Goal: Information Seeking & Learning: Learn about a topic

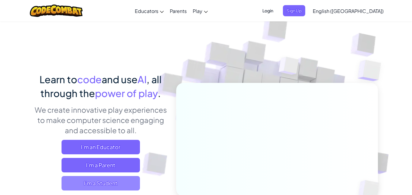
click at [94, 185] on span "I'm a Student" at bounding box center [101, 183] width 78 height 14
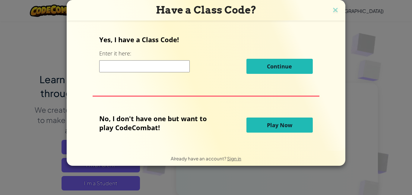
click at [123, 62] on input at bounding box center [144, 66] width 91 height 12
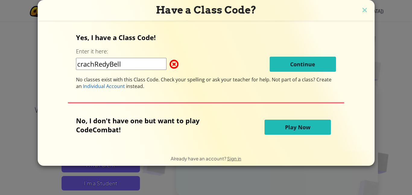
click at [261, 143] on div "Yes, I have a Class Code! Enter it here: crachRedyBell Continue No classes exis…" at bounding box center [206, 86] width 325 height 118
click at [123, 64] on input "crachRedyBell" at bounding box center [121, 64] width 91 height 12
type input "c"
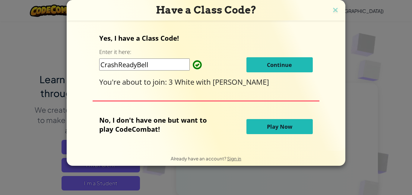
type input "CrashReadyBell"
click at [272, 62] on span "Continue" at bounding box center [279, 64] width 25 height 7
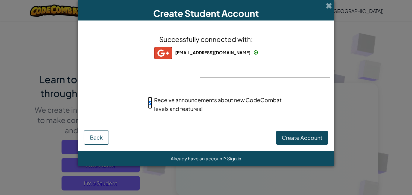
click at [149, 101] on input "Receive announcements about new CodeCombat levels and features!" at bounding box center [150, 103] width 4 height 12
checkbox input "false"
click at [290, 135] on span "Create Account" at bounding box center [302, 137] width 41 height 7
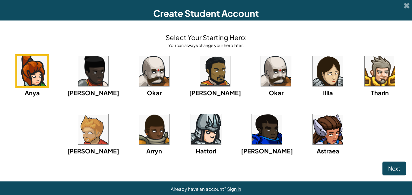
click at [315, 137] on img at bounding box center [328, 129] width 30 height 30
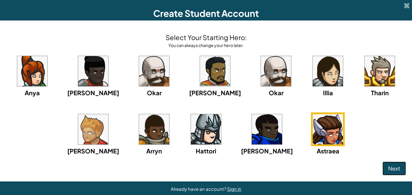
click at [390, 168] on span "Next" at bounding box center [394, 168] width 12 height 7
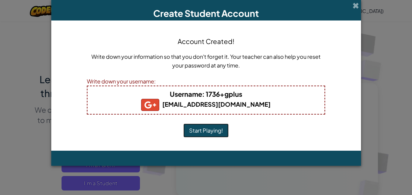
click at [203, 130] on button "Start Playing!" at bounding box center [205, 131] width 45 height 14
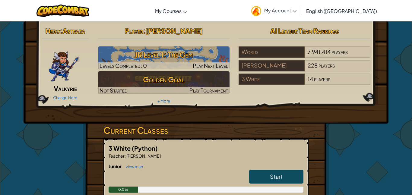
click at [294, 173] on link "Start" at bounding box center [276, 177] width 54 height 14
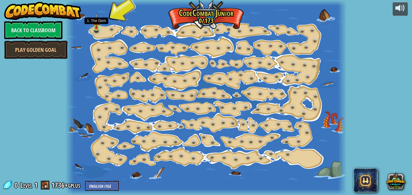
click at [94, 28] on img at bounding box center [96, 21] width 6 height 15
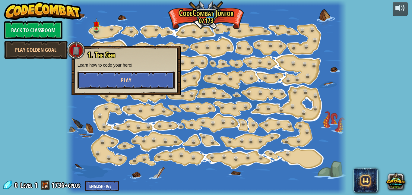
click at [95, 76] on button "Play" at bounding box center [126, 80] width 97 height 18
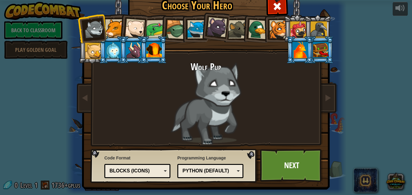
click at [304, 46] on div at bounding box center [301, 50] width 16 height 16
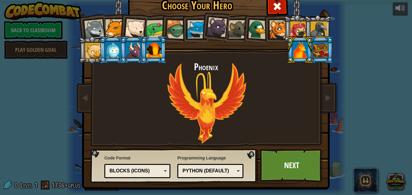
click at [93, 29] on div at bounding box center [94, 29] width 20 height 20
click at [304, 157] on link "Next" at bounding box center [291, 165] width 63 height 33
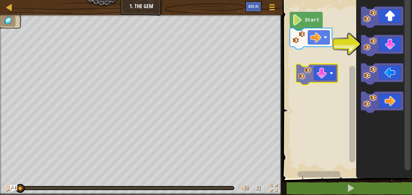
click at [328, 71] on div "Start" at bounding box center [346, 87] width 131 height 181
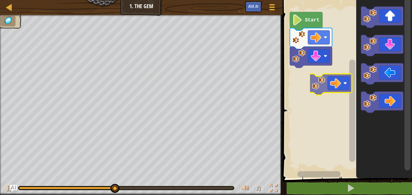
click at [306, 65] on div "Start" at bounding box center [346, 87] width 131 height 181
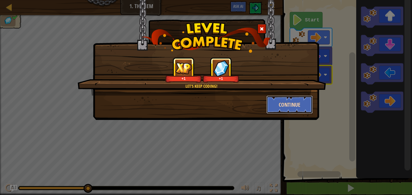
click at [278, 107] on button "Continue" at bounding box center [289, 105] width 47 height 18
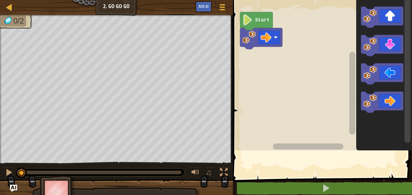
click at [1, 83] on div at bounding box center [1, 93] width 2 height 157
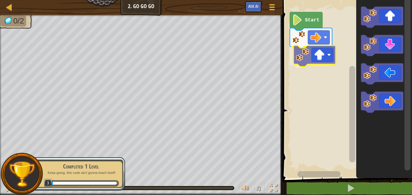
click at [311, 55] on div "Start" at bounding box center [346, 87] width 131 height 181
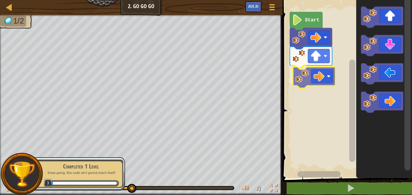
click at [309, 73] on div "Start" at bounding box center [346, 87] width 131 height 181
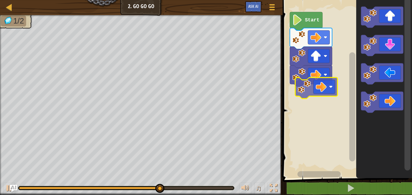
click at [316, 84] on div "Start" at bounding box center [346, 87] width 131 height 181
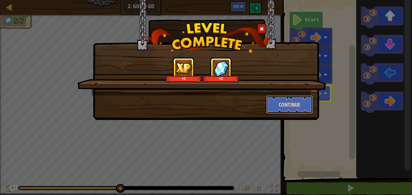
click at [291, 102] on button "Continue" at bounding box center [289, 105] width 47 height 18
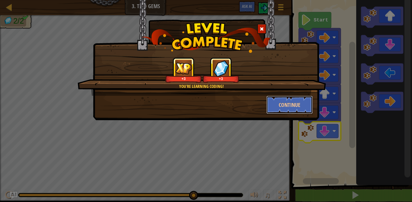
click at [296, 109] on button "Continue" at bounding box center [289, 105] width 47 height 18
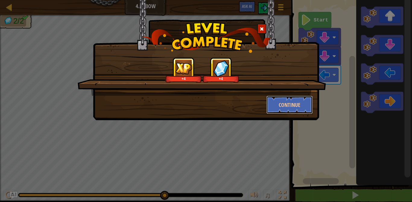
click at [284, 106] on button "Continue" at bounding box center [289, 105] width 47 height 18
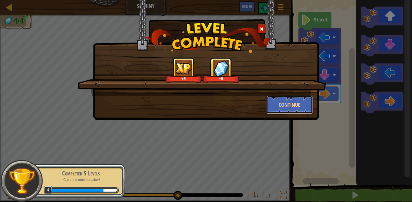
click at [295, 106] on button "Continue" at bounding box center [289, 105] width 47 height 18
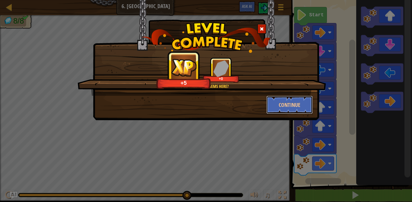
click at [285, 102] on button "Continue" at bounding box center [289, 105] width 47 height 18
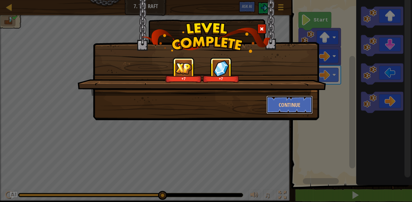
click at [288, 106] on button "Continue" at bounding box center [289, 105] width 47 height 18
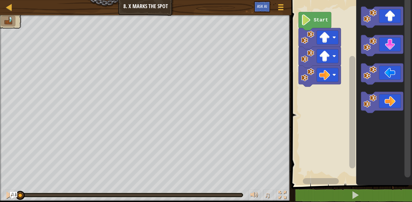
click at [325, 38] on image "Blockly Workspace" at bounding box center [324, 37] width 11 height 11
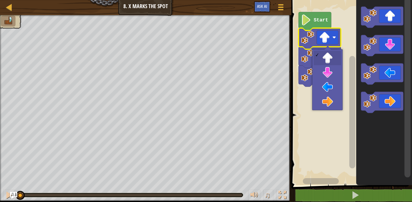
click at [329, 59] on image "Blockly Workspace" at bounding box center [324, 56] width 11 height 11
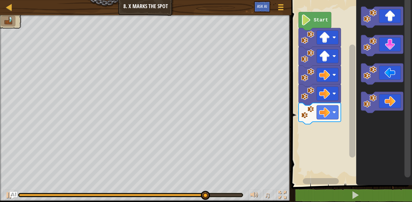
click at [381, 42] on icon "Blockly Workspace" at bounding box center [382, 45] width 42 height 21
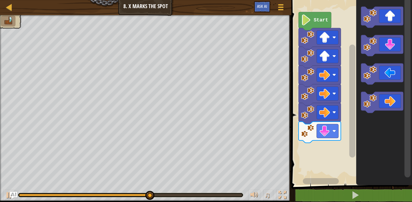
click at [390, 45] on icon "Blockly Workspace" at bounding box center [382, 45] width 42 height 21
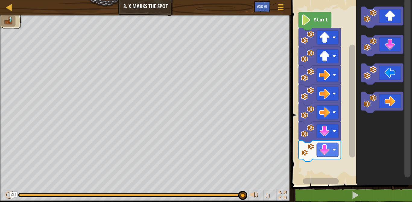
click at [380, 72] on icon "Blockly Workspace" at bounding box center [382, 73] width 42 height 21
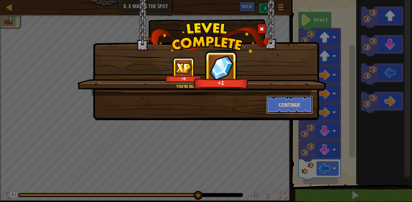
click at [284, 103] on button "Continue" at bounding box center [289, 105] width 47 height 18
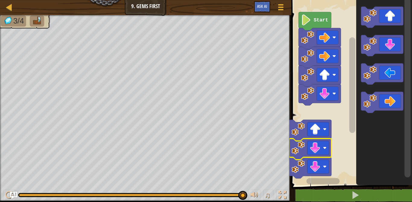
click at [325, 149] on image "Blockly Workspace" at bounding box center [325, 148] width 4 height 4
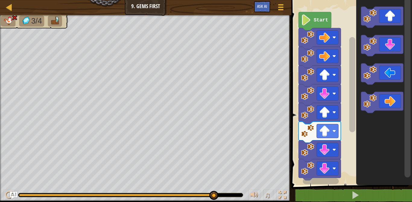
click at [242, 194] on div at bounding box center [130, 195] width 224 height 4
click at [240, 195] on div at bounding box center [130, 195] width 225 height 4
click at [356, 195] on span at bounding box center [355, 195] width 8 height 8
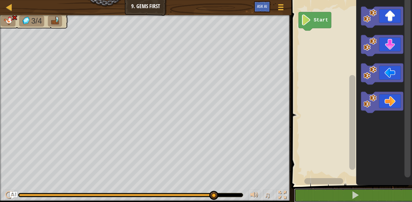
click at [312, 195] on button at bounding box center [355, 195] width 122 height 14
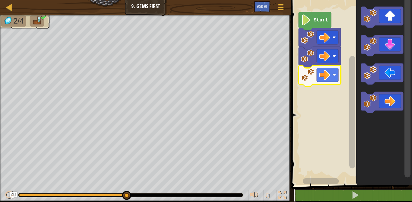
click at [315, 189] on button at bounding box center [355, 195] width 122 height 14
click at [315, 190] on button at bounding box center [355, 195] width 122 height 14
click at [319, 195] on button at bounding box center [355, 195] width 122 height 14
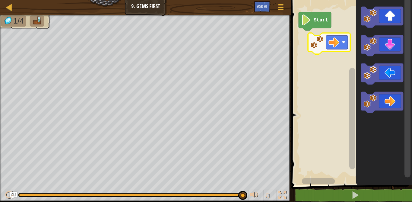
click at [378, 100] on icon "Blockly Workspace" at bounding box center [382, 102] width 42 height 21
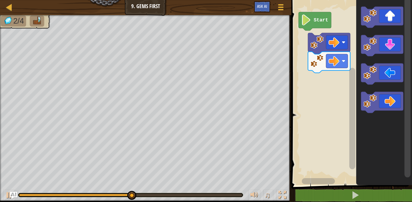
click at [384, 18] on icon "Blockly Workspace" at bounding box center [382, 17] width 42 height 21
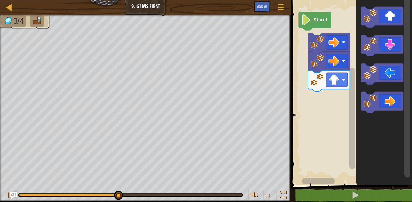
click at [383, 44] on icon "Blockly Workspace" at bounding box center [382, 45] width 42 height 21
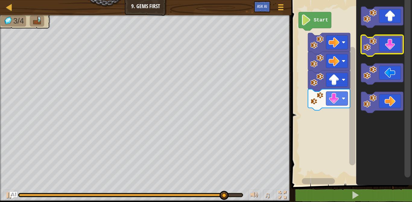
click at [389, 40] on icon "Blockly Workspace" at bounding box center [382, 45] width 42 height 21
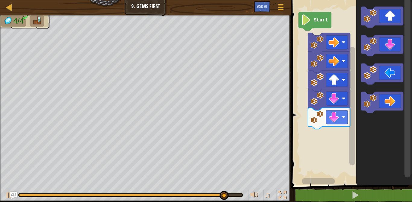
click at [386, 11] on icon "Blockly Workspace" at bounding box center [382, 17] width 42 height 21
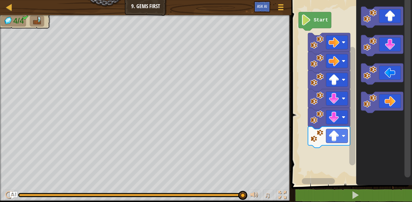
click at [384, 103] on icon "Blockly Workspace" at bounding box center [382, 102] width 42 height 21
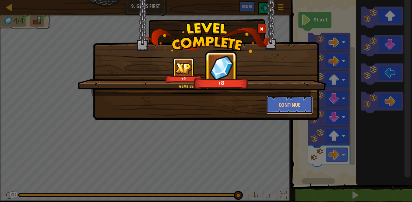
click at [285, 105] on button "Continue" at bounding box center [289, 105] width 47 height 18
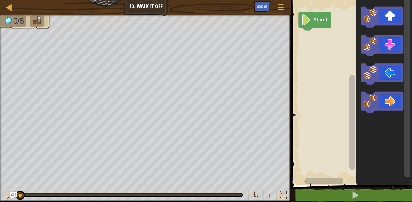
click at [386, 13] on icon "Blockly Workspace" at bounding box center [382, 17] width 42 height 21
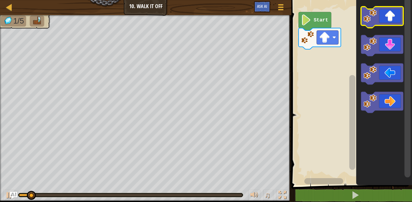
click at [385, 14] on icon "Blockly Workspace" at bounding box center [382, 17] width 42 height 21
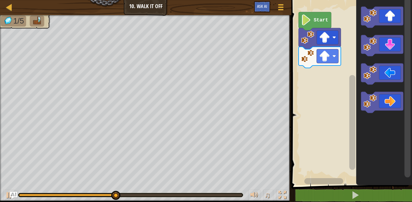
click at [390, 18] on icon "Blockly Workspace" at bounding box center [382, 17] width 42 height 21
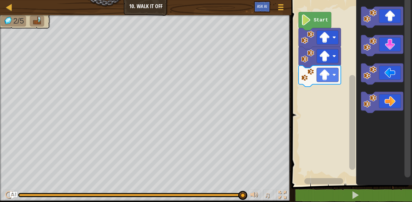
click at [386, 99] on icon "Blockly Workspace" at bounding box center [382, 102] width 42 height 21
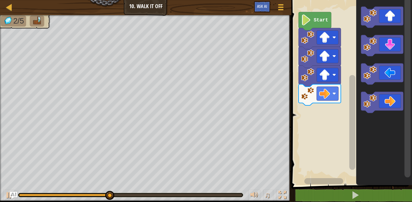
click at [386, 99] on icon "Blockly Workspace" at bounding box center [382, 102] width 42 height 21
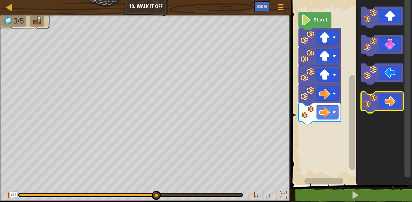
click at [384, 102] on icon "Blockly Workspace" at bounding box center [382, 102] width 42 height 21
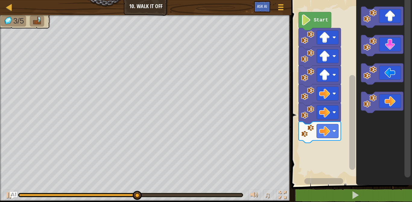
click at [383, 100] on icon "Blockly Workspace" at bounding box center [382, 102] width 42 height 21
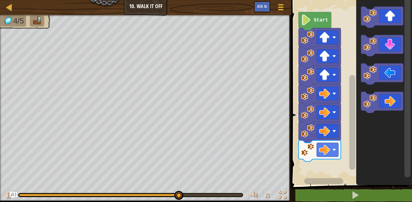
click at [380, 45] on icon "Blockly Workspace" at bounding box center [382, 45] width 42 height 21
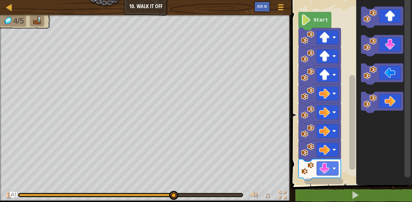
click at [388, 43] on icon "Blockly Workspace" at bounding box center [382, 45] width 42 height 21
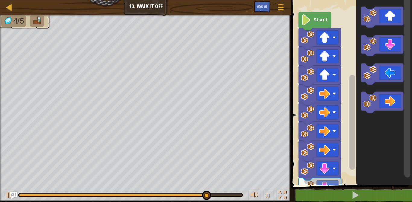
click at [385, 46] on icon "Blockly Workspace" at bounding box center [382, 45] width 42 height 21
click at [383, 73] on icon "Blockly Workspace" at bounding box center [382, 73] width 42 height 21
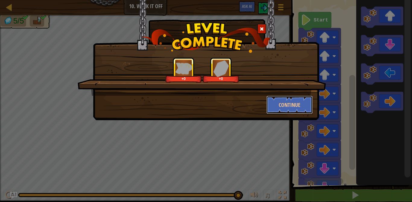
click at [279, 106] on button "Continue" at bounding box center [289, 105] width 47 height 18
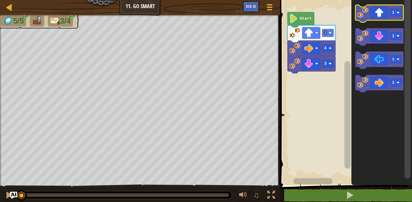
click at [379, 14] on icon "Blockly Workspace" at bounding box center [380, 13] width 48 height 17
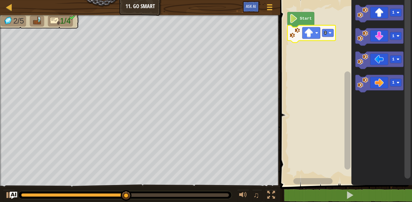
click at [383, 84] on icon "Blockly Workspace" at bounding box center [380, 83] width 48 height 17
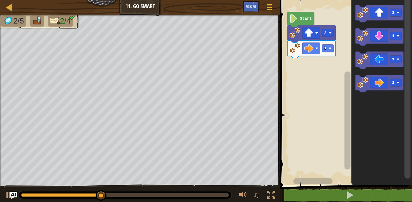
click at [380, 84] on icon "Blockly Workspace" at bounding box center [380, 83] width 48 height 17
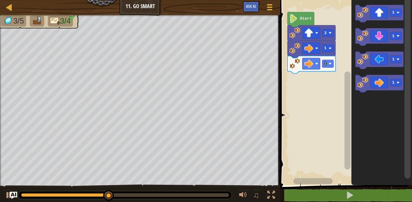
click at [383, 79] on icon "Blockly Workspace" at bounding box center [380, 83] width 48 height 17
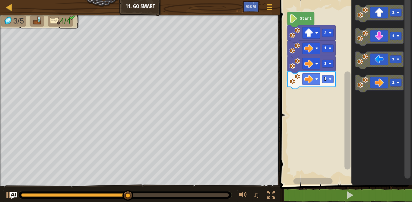
click at [383, 81] on icon "Blockly Workspace" at bounding box center [380, 83] width 48 height 17
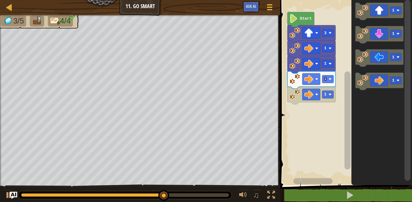
click at [376, 84] on icon "Blockly Workspace" at bounding box center [380, 81] width 48 height 17
click at [382, 86] on icon "Blockly Workspace" at bounding box center [380, 81] width 48 height 17
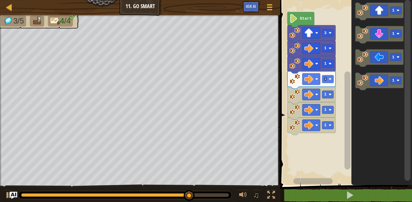
click at [383, 78] on icon "Blockly Workspace" at bounding box center [380, 81] width 48 height 17
click at [382, 76] on icon "Blockly Workspace" at bounding box center [380, 81] width 48 height 17
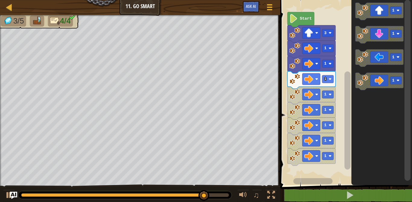
click at [385, 80] on icon "Blockly Workspace" at bounding box center [380, 81] width 48 height 17
click at [387, 78] on icon "Blockly Workspace" at bounding box center [380, 81] width 48 height 17
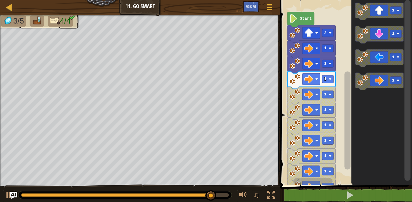
click at [386, 81] on icon "Blockly Workspace" at bounding box center [380, 81] width 48 height 17
click at [386, 83] on icon "Blockly Workspace" at bounding box center [380, 81] width 48 height 17
click at [387, 79] on icon "Blockly Workspace" at bounding box center [380, 81] width 48 height 17
click at [382, 79] on icon "Blockly Workspace" at bounding box center [380, 81] width 48 height 17
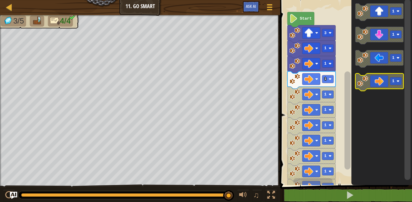
click at [385, 79] on icon "Blockly Workspace" at bounding box center [380, 81] width 48 height 17
click at [387, 80] on icon "Blockly Workspace" at bounding box center [380, 81] width 48 height 17
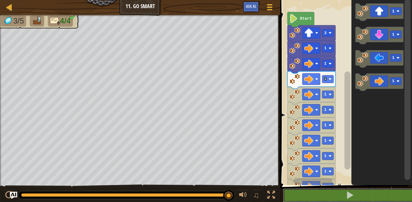
click at [319, 192] on button at bounding box center [350, 195] width 134 height 14
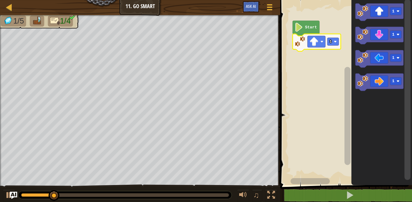
click at [333, 41] on rect "Blockly Workspace" at bounding box center [333, 42] width 11 height 8
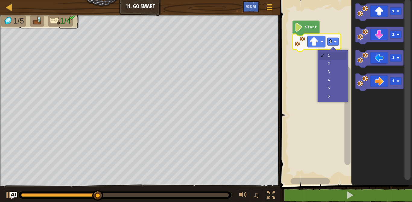
click at [336, 76] on rect "Blockly Workspace" at bounding box center [345, 91] width 134 height 188
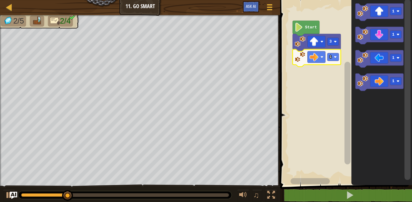
click at [335, 56] on image "Blockly Workspace" at bounding box center [335, 57] width 3 height 3
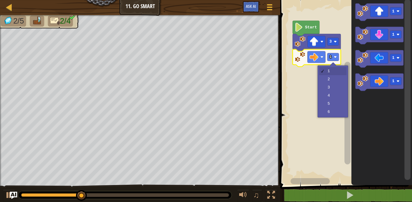
click at [340, 92] on rect "Blockly Workspace" at bounding box center [345, 91] width 134 height 188
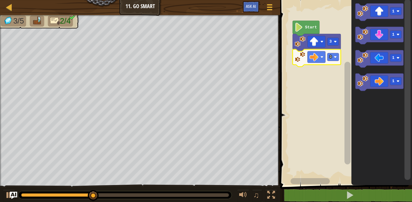
click at [336, 58] on image "Blockly Workspace" at bounding box center [335, 57] width 3 height 3
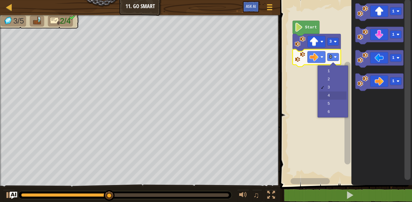
click at [338, 97] on rect "Blockly Workspace" at bounding box center [345, 91] width 134 height 188
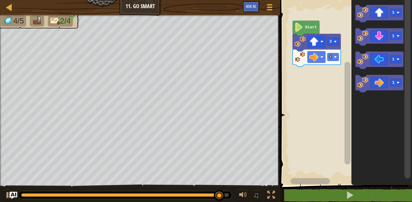
click at [367, 37] on image "Blockly Workspace" at bounding box center [362, 35] width 11 height 11
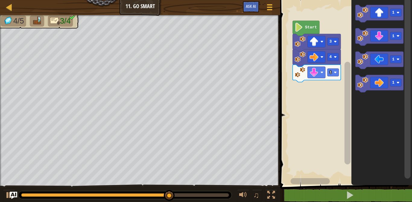
click at [332, 72] on rect "Blockly Workspace" at bounding box center [333, 72] width 11 height 8
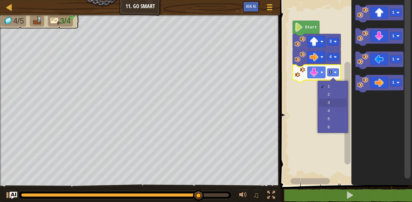
click at [334, 103] on rect "Blockly Workspace" at bounding box center [345, 91] width 134 height 188
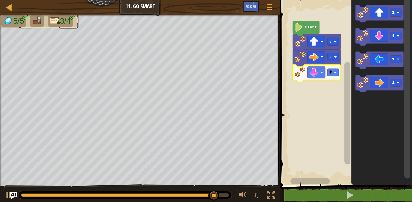
click at [380, 59] on icon "Blockly Workspace" at bounding box center [380, 60] width 48 height 17
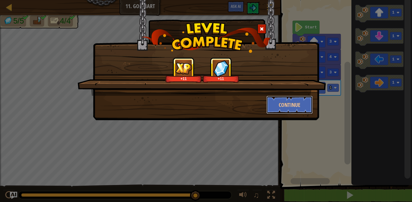
click at [290, 100] on button "Continue" at bounding box center [289, 105] width 47 height 18
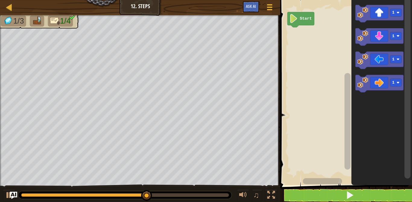
click at [378, 82] on icon "Blockly Workspace" at bounding box center [380, 83] width 48 height 17
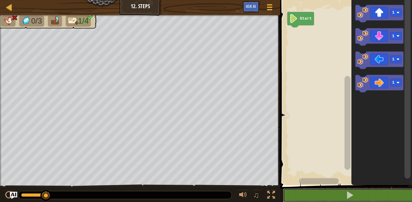
click at [348, 195] on span at bounding box center [350, 195] width 8 height 8
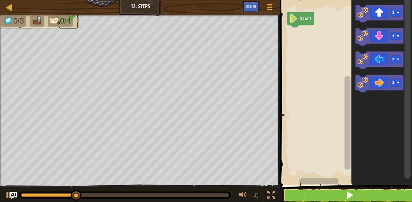
click at [272, 195] on div at bounding box center [271, 195] width 8 height 8
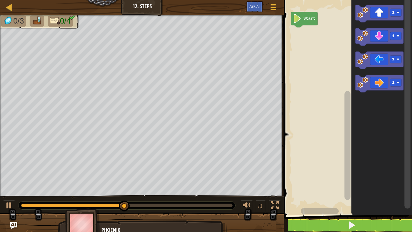
click at [278, 195] on div at bounding box center [275, 205] width 8 height 8
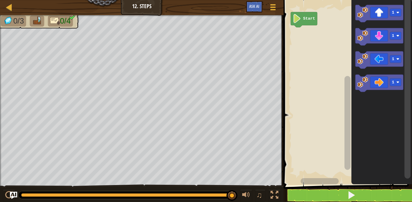
click at [378, 9] on icon "Blockly Workspace" at bounding box center [379, 13] width 48 height 17
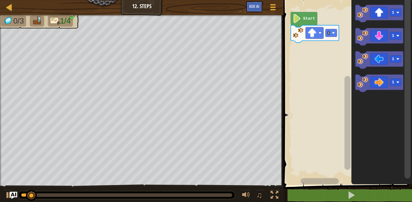
click at [331, 33] on rect "Blockly Workspace" at bounding box center [331, 33] width 11 height 8
click at [0, 0] on div at bounding box center [0, 0] width 0 height 0
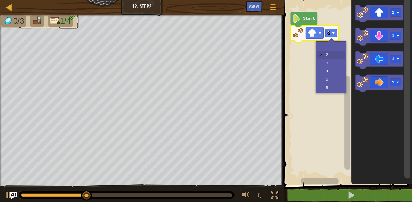
click at [328, 61] on rect "Blockly Workspace" at bounding box center [347, 91] width 130 height 188
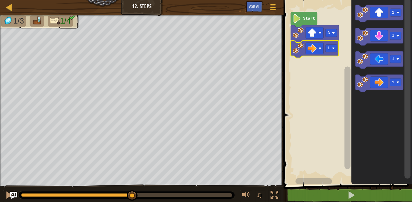
click at [325, 50] on icon "Blockly Workspace" at bounding box center [315, 49] width 48 height 17
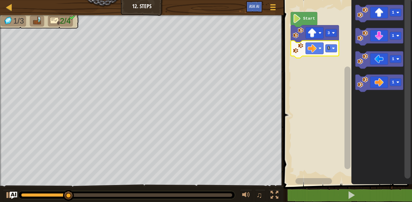
click at [331, 48] on rect "Blockly Workspace" at bounding box center [331, 48] width 11 height 8
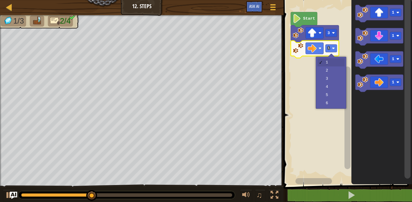
click at [329, 87] on rect "Blockly Workspace" at bounding box center [347, 91] width 130 height 188
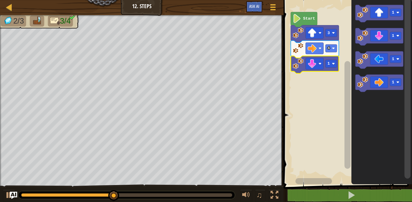
click at [329, 65] on text "1" at bounding box center [328, 63] width 2 height 5
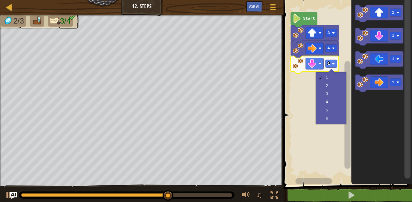
click at [327, 94] on rect "Blockly Workspace" at bounding box center [347, 91] width 130 height 188
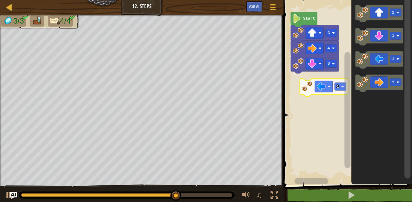
click at [338, 87] on text "1" at bounding box center [338, 86] width 2 height 5
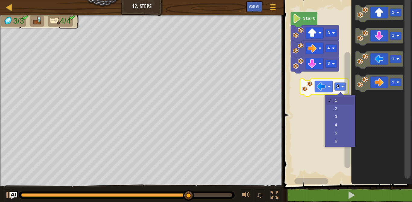
click at [337, 109] on rect "Blockly Workspace" at bounding box center [347, 91] width 130 height 188
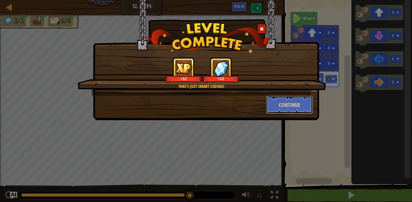
click at [287, 108] on button "Continue" at bounding box center [289, 105] width 47 height 18
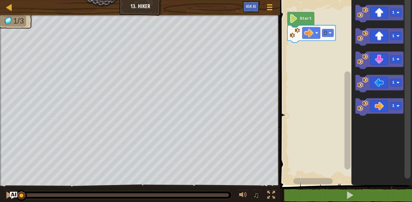
click at [326, 35] on text "2" at bounding box center [325, 33] width 2 height 5
click at [327, 33] on rect "Blockly Workspace" at bounding box center [327, 33] width 11 height 8
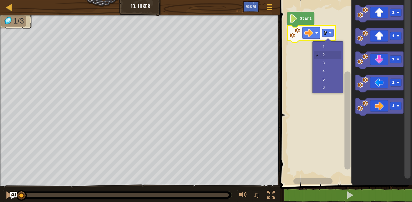
click at [322, 65] on rect "Blockly Workspace" at bounding box center [345, 91] width 134 height 188
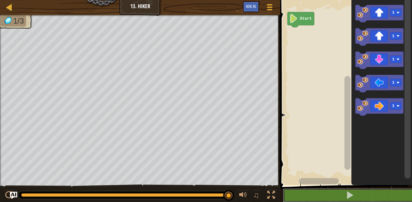
click at [352, 191] on span at bounding box center [350, 195] width 8 height 8
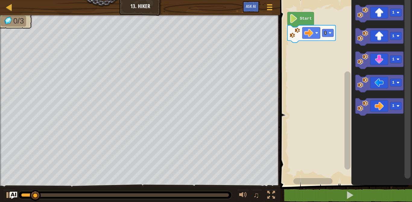
click at [0, 0] on div at bounding box center [0, 0] width 0 height 0
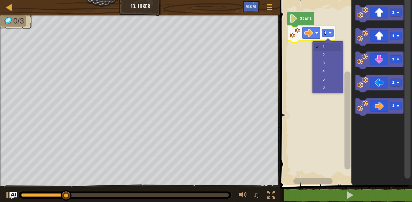
click at [326, 54] on rect "Blockly Workspace" at bounding box center [345, 91] width 134 height 188
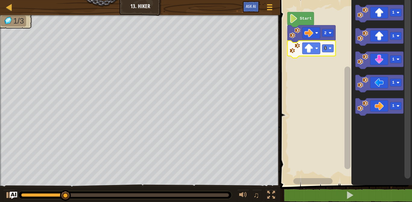
click at [326, 48] on text "1" at bounding box center [325, 48] width 2 height 5
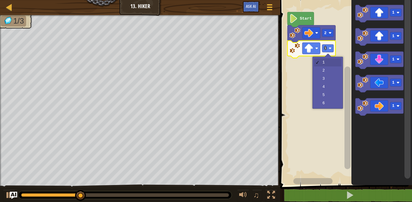
click at [326, 68] on rect "Blockly Workspace" at bounding box center [345, 91] width 134 height 188
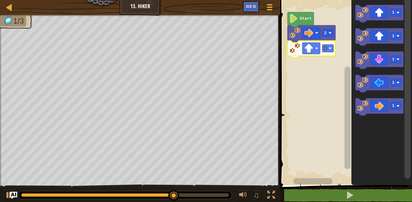
click at [326, 48] on text "2" at bounding box center [325, 48] width 2 height 5
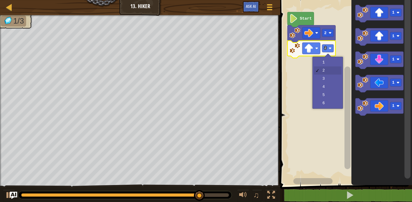
click at [320, 79] on rect "Blockly Workspace" at bounding box center [345, 91] width 134 height 188
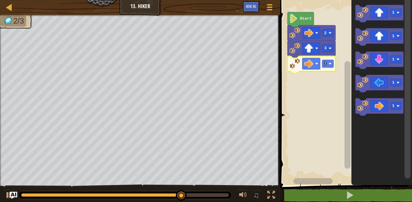
click at [329, 61] on rect "Blockly Workspace" at bounding box center [327, 64] width 11 height 8
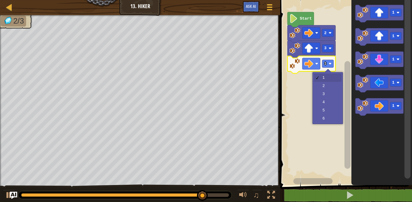
click at [325, 85] on rect "Blockly Workspace" at bounding box center [345, 91] width 134 height 188
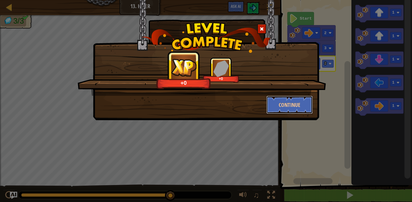
click at [293, 104] on button "Continue" at bounding box center [289, 105] width 47 height 18
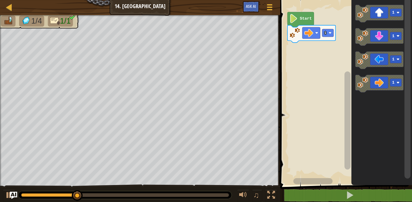
click at [324, 34] on rect "Blockly Workspace" at bounding box center [327, 33] width 11 height 8
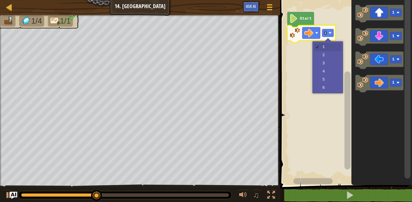
click at [327, 53] on rect "Blockly Workspace" at bounding box center [345, 91] width 134 height 188
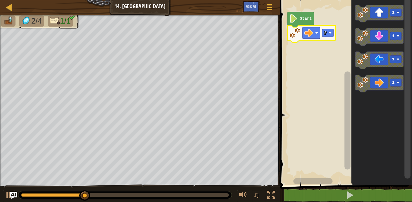
click at [327, 33] on rect "Blockly Workspace" at bounding box center [327, 33] width 11 height 8
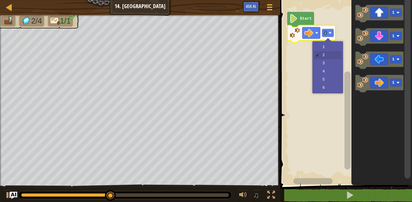
click at [326, 71] on rect "Blockly Workspace" at bounding box center [345, 91] width 134 height 188
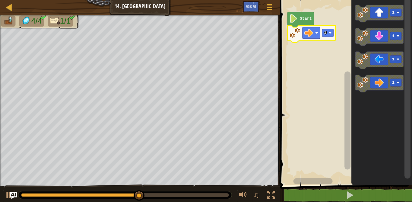
click at [328, 33] on rect "Blockly Workspace" at bounding box center [327, 33] width 11 height 8
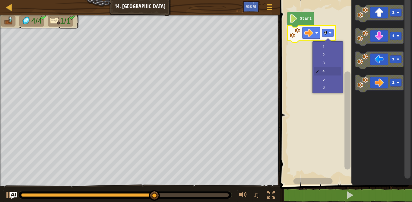
click at [324, 48] on rect "Blockly Workspace" at bounding box center [345, 91] width 134 height 188
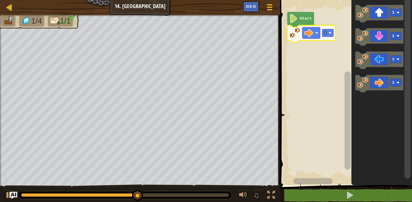
click at [329, 33] on rect "Blockly Workspace" at bounding box center [327, 33] width 11 height 8
click at [0, 0] on div at bounding box center [0, 0] width 0 height 0
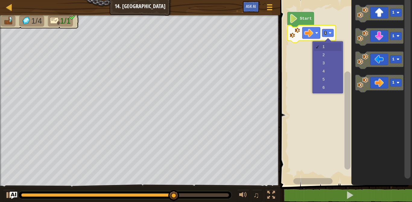
click at [323, 65] on rect "Blockly Workspace" at bounding box center [345, 91] width 134 height 188
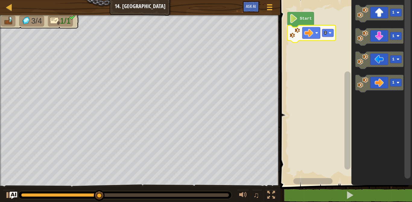
click at [326, 33] on text "3" at bounding box center [325, 33] width 2 height 5
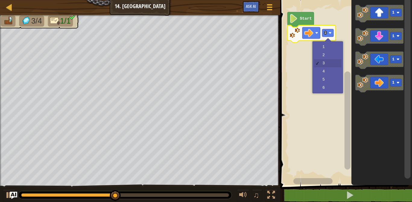
click at [324, 47] on rect "Blockly Workspace" at bounding box center [345, 91] width 134 height 188
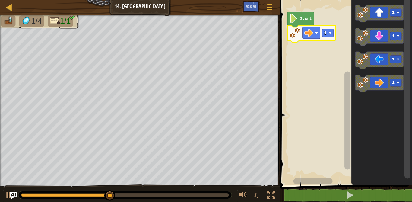
click at [326, 33] on text "1" at bounding box center [325, 33] width 2 height 5
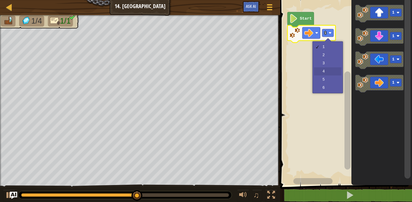
click at [324, 71] on rect "Blockly Workspace" at bounding box center [345, 91] width 134 height 188
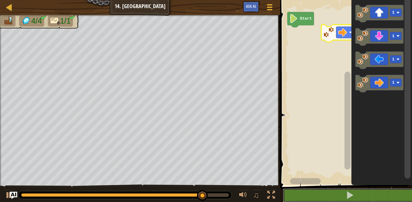
click at [332, 189] on button at bounding box center [350, 195] width 134 height 14
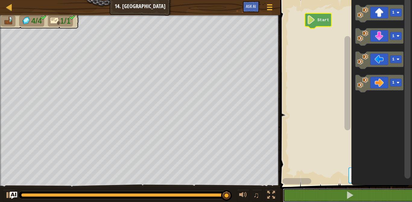
click at [314, 194] on button at bounding box center [350, 195] width 134 height 14
click at [345, 195] on button at bounding box center [350, 195] width 134 height 14
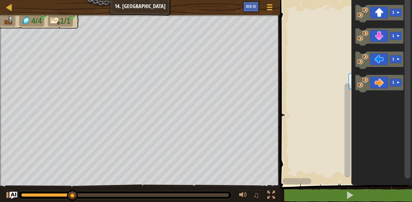
click at [351, 82] on rect "Blockly Workspace" at bounding box center [348, 87] width 8 height 180
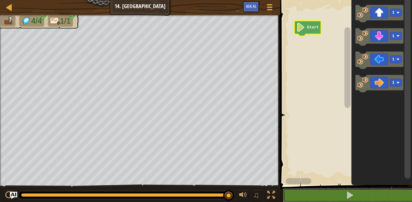
click at [344, 192] on button at bounding box center [350, 195] width 134 height 14
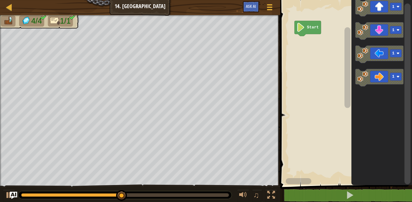
click at [383, 78] on icon "Blockly Workspace" at bounding box center [380, 77] width 48 height 17
click at [386, 77] on icon "Blockly Workspace" at bounding box center [380, 77] width 48 height 17
click at [393, 78] on text "1" at bounding box center [393, 76] width 2 height 5
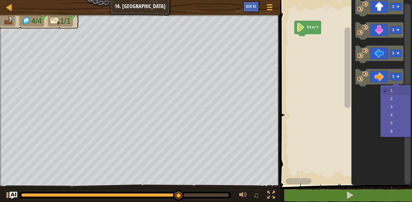
click at [394, 98] on icon "Blockly Workspace" at bounding box center [381, 91] width 61 height 188
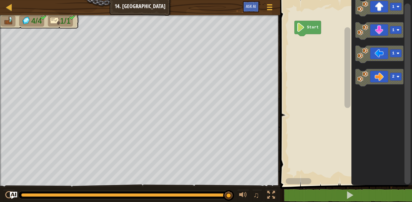
click at [378, 78] on icon "Blockly Workspace" at bounding box center [380, 77] width 48 height 17
click at [377, 77] on icon "Blockly Workspace" at bounding box center [380, 77] width 48 height 17
click at [377, 78] on icon "Blockly Workspace" at bounding box center [380, 77] width 48 height 17
click at [377, 77] on icon "Blockly Workspace" at bounding box center [380, 77] width 48 height 17
click at [382, 79] on icon "Blockly Workspace" at bounding box center [380, 77] width 48 height 17
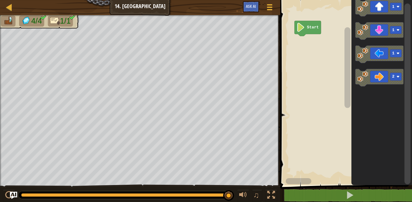
click at [381, 78] on icon "Blockly Workspace" at bounding box center [380, 77] width 48 height 17
click at [381, 73] on icon "Blockly Workspace" at bounding box center [380, 77] width 48 height 17
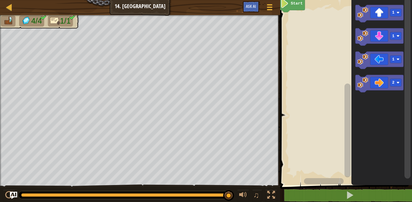
click at [298, 8] on icon "Blockly Workspace" at bounding box center [291, 4] width 27 height 15
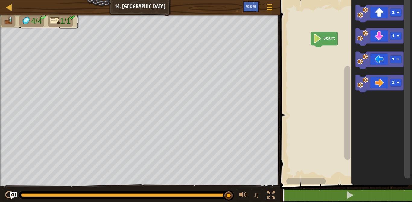
click at [322, 191] on button at bounding box center [350, 195] width 134 height 14
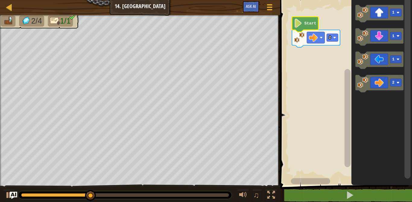
click at [0, 0] on div at bounding box center [0, 0] width 0 height 0
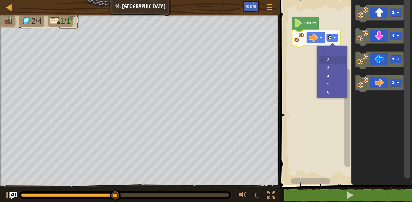
click at [329, 59] on rect "Blockly Workspace" at bounding box center [345, 91] width 134 height 188
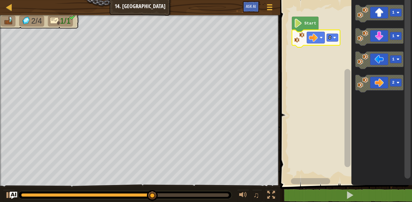
click at [332, 37] on rect "Blockly Workspace" at bounding box center [332, 38] width 11 height 8
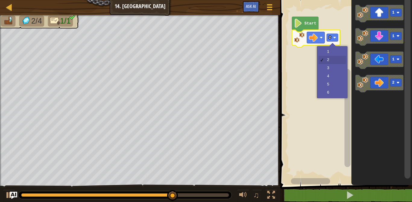
click at [324, 69] on rect "Blockly Workspace" at bounding box center [345, 91] width 134 height 188
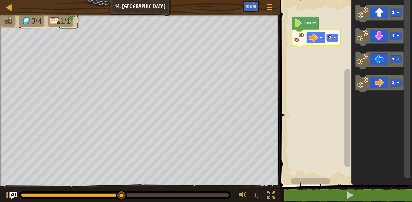
click at [0, 0] on div at bounding box center [0, 0] width 0 height 0
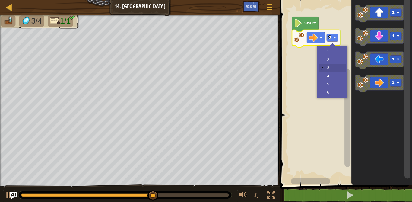
click at [329, 93] on rect "Blockly Workspace" at bounding box center [345, 91] width 134 height 188
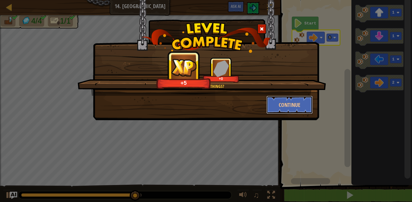
click at [289, 106] on button "Continue" at bounding box center [289, 105] width 47 height 18
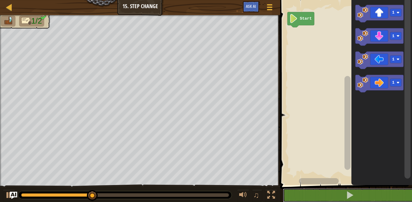
click at [348, 195] on span at bounding box center [350, 195] width 8 height 8
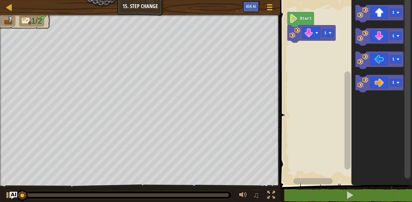
click at [327, 31] on rect "Blockly Workspace" at bounding box center [327, 33] width 11 height 8
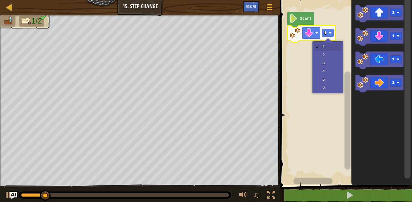
click at [328, 90] on rect "Blockly Workspace" at bounding box center [345, 91] width 134 height 188
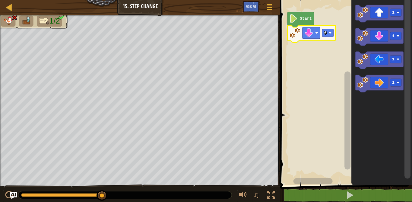
click at [326, 34] on text "6" at bounding box center [325, 33] width 2 height 5
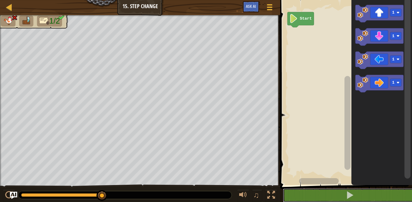
click at [348, 195] on span at bounding box center [350, 195] width 8 height 8
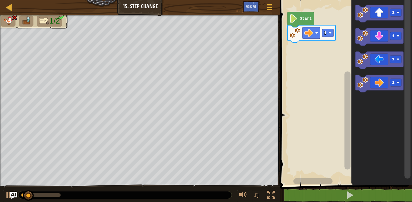
click at [329, 33] on rect "Blockly Workspace" at bounding box center [327, 33] width 11 height 8
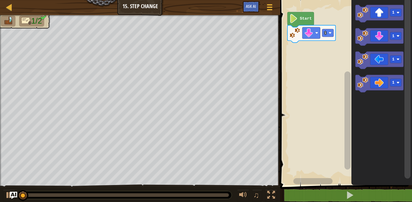
click at [327, 33] on rect "Blockly Workspace" at bounding box center [327, 33] width 11 height 8
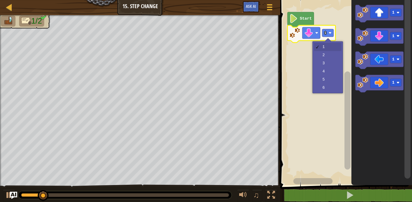
click at [325, 66] on rect "Blockly Workspace" at bounding box center [345, 91] width 134 height 188
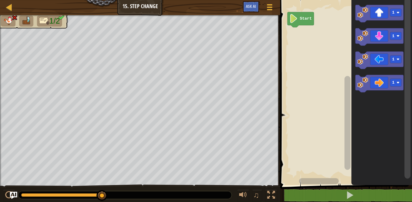
click at [330, 195] on button at bounding box center [350, 195] width 134 height 14
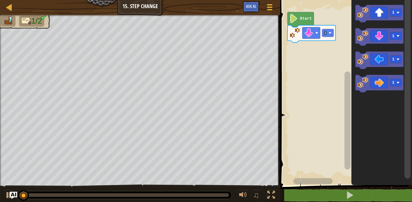
click at [0, 0] on div at bounding box center [0, 0] width 0 height 0
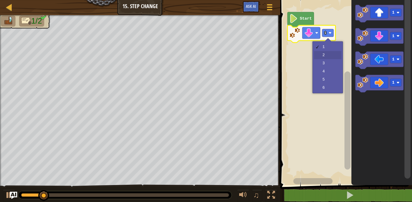
click at [326, 52] on rect "Blockly Workspace" at bounding box center [345, 91] width 134 height 188
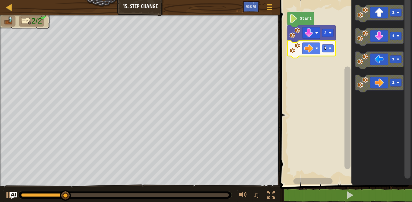
click at [323, 50] on rect "Blockly Workspace" at bounding box center [327, 48] width 11 height 8
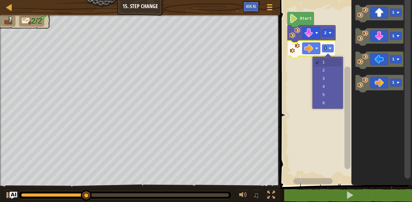
click at [325, 87] on rect "Blockly Workspace" at bounding box center [345, 91] width 134 height 188
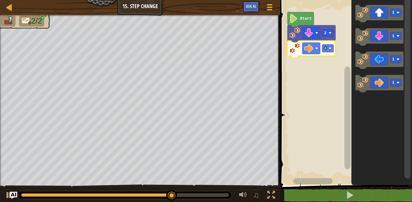
click at [325, 47] on text "4" at bounding box center [325, 48] width 2 height 5
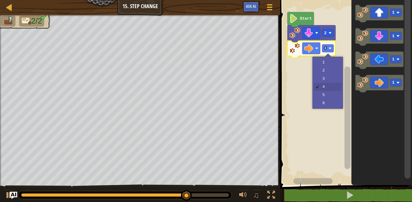
click at [325, 62] on rect "Blockly Workspace" at bounding box center [345, 91] width 134 height 188
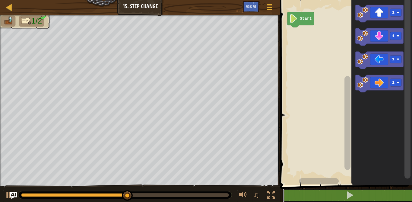
click at [350, 195] on span at bounding box center [350, 195] width 8 height 8
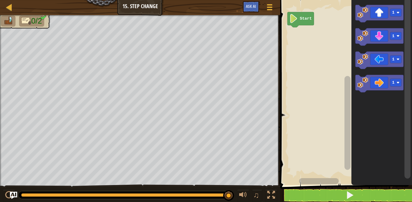
click at [376, 33] on icon "Blockly Workspace" at bounding box center [380, 36] width 48 height 17
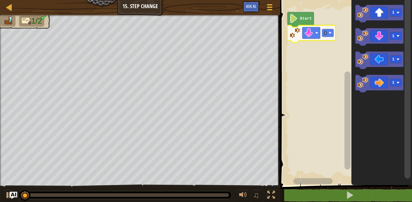
click at [326, 33] on text "1" at bounding box center [325, 33] width 2 height 5
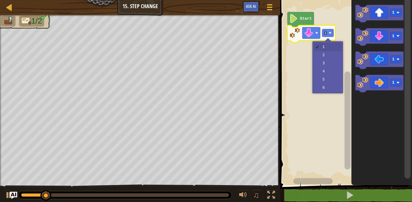
click at [320, 64] on rect "Blockly Workspace" at bounding box center [345, 91] width 134 height 188
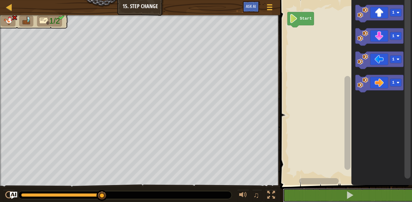
click at [348, 195] on span at bounding box center [350, 195] width 8 height 8
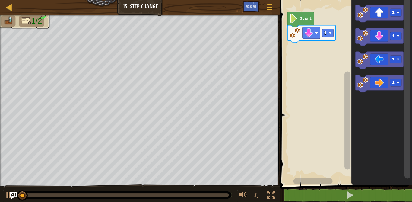
click at [324, 33] on rect "Blockly Workspace" at bounding box center [327, 33] width 11 height 8
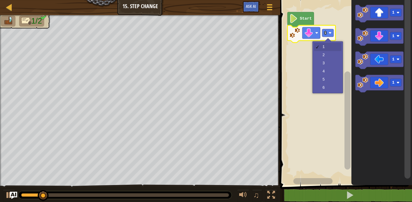
click at [323, 55] on rect "Blockly Workspace" at bounding box center [345, 91] width 134 height 188
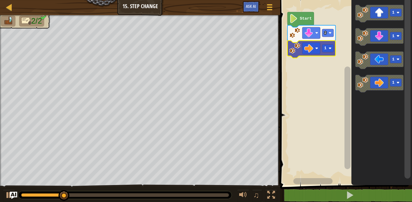
click at [326, 49] on text "1" at bounding box center [325, 48] width 2 height 5
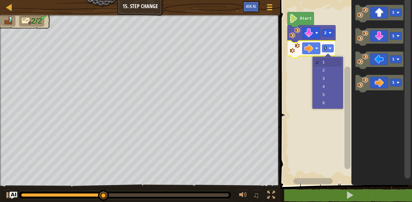
click at [326, 88] on rect "Blockly Workspace" at bounding box center [345, 91] width 134 height 188
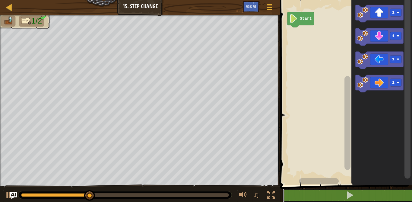
click at [322, 193] on button at bounding box center [350, 195] width 134 height 14
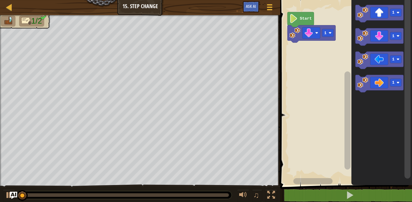
click at [328, 33] on rect "Blockly Workspace" at bounding box center [327, 33] width 11 height 8
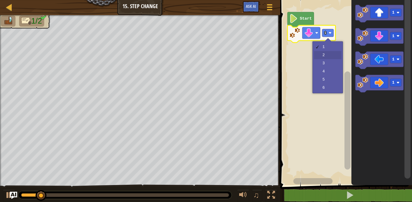
click at [325, 54] on rect "Blockly Workspace" at bounding box center [345, 91] width 134 height 188
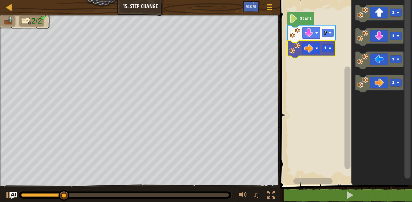
click at [330, 47] on rect "Blockly Workspace" at bounding box center [327, 48] width 11 height 8
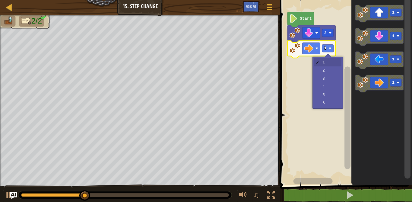
click at [326, 94] on rect "Blockly Workspace" at bounding box center [345, 91] width 134 height 188
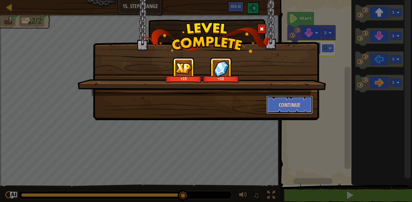
click at [286, 103] on button "Continue" at bounding box center [289, 105] width 47 height 18
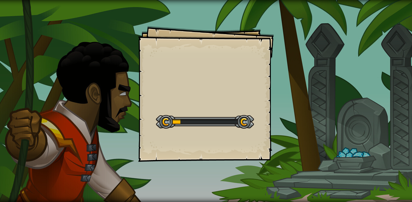
click at [313, 151] on div "Goals Start Level Error loading from server. Try refreshing the page. You'll ne…" at bounding box center [206, 101] width 412 height 202
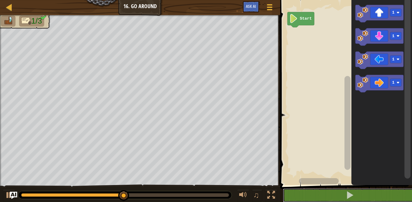
click at [351, 195] on span at bounding box center [350, 195] width 8 height 8
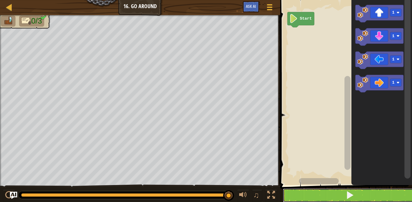
click at [349, 195] on span at bounding box center [350, 195] width 8 height 8
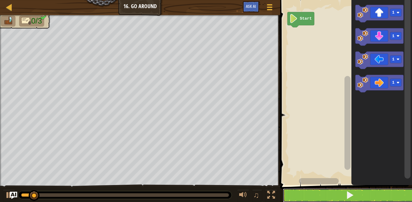
click at [348, 194] on span at bounding box center [350, 195] width 8 height 8
click at [347, 195] on span at bounding box center [350, 195] width 8 height 8
click at [349, 195] on span at bounding box center [350, 195] width 8 height 8
click at [351, 195] on span at bounding box center [350, 195] width 8 height 8
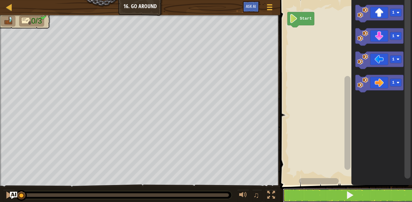
click at [352, 195] on span at bounding box center [350, 195] width 8 height 8
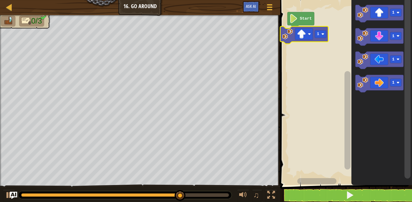
click at [322, 34] on image "Blockly Workspace" at bounding box center [323, 34] width 3 height 3
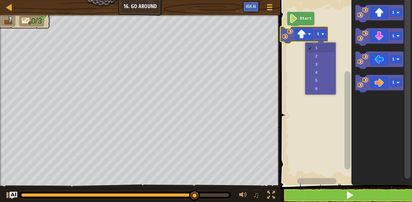
click at [319, 56] on rect "Blockly Workspace" at bounding box center [345, 91] width 134 height 188
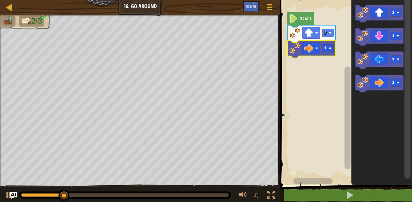
click at [326, 48] on text "1" at bounding box center [325, 48] width 2 height 5
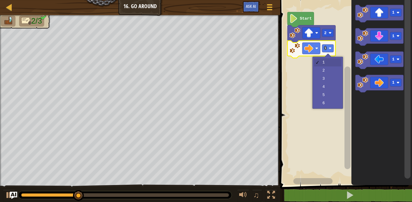
click at [326, 72] on rect "Blockly Workspace" at bounding box center [345, 91] width 134 height 188
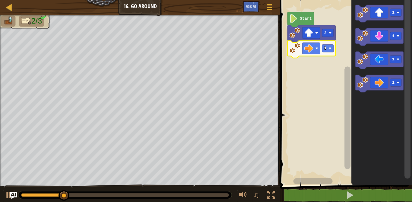
click at [326, 49] on text "1" at bounding box center [325, 48] width 2 height 5
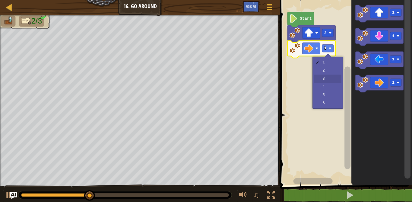
click at [325, 80] on rect "Blockly Workspace" at bounding box center [345, 91] width 134 height 188
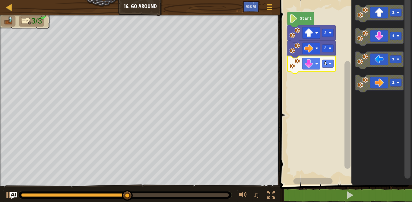
click at [329, 64] on rect "Blockly Workspace" at bounding box center [345, 91] width 134 height 188
click at [0, 0] on div at bounding box center [0, 0] width 0 height 0
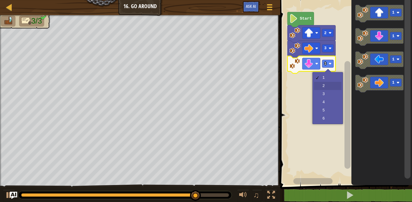
click at [325, 86] on rect "Blockly Workspace" at bounding box center [345, 91] width 134 height 188
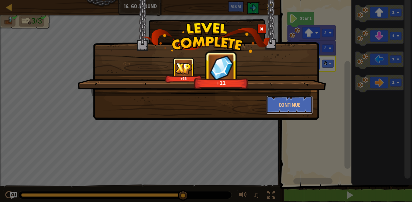
click at [287, 105] on button "Continue" at bounding box center [289, 105] width 47 height 18
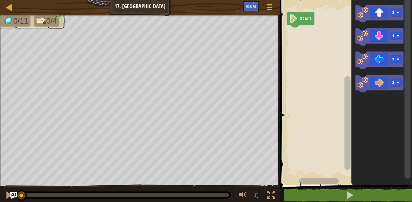
click at [379, 12] on icon "Blockly Workspace" at bounding box center [380, 13] width 48 height 17
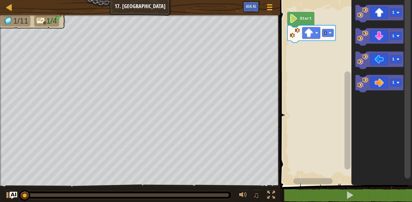
click at [328, 33] on rect "Blockly Workspace" at bounding box center [327, 33] width 11 height 8
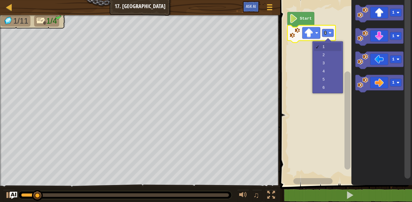
click at [322, 65] on rect "Blockly Workspace" at bounding box center [345, 91] width 134 height 188
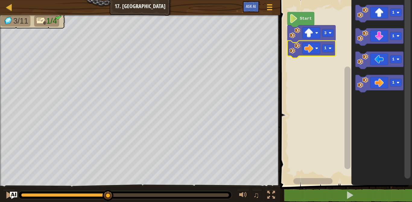
click at [327, 47] on rect "Blockly Workspace" at bounding box center [327, 48] width 11 height 8
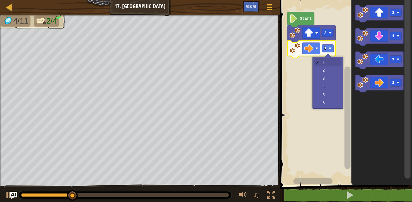
click at [324, 79] on rect "Blockly Workspace" at bounding box center [345, 91] width 134 height 188
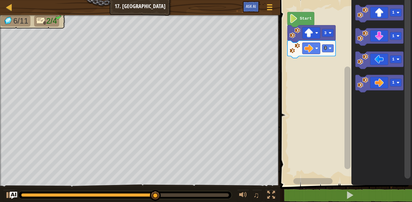
click at [370, 37] on icon "Blockly Workspace" at bounding box center [380, 36] width 48 height 17
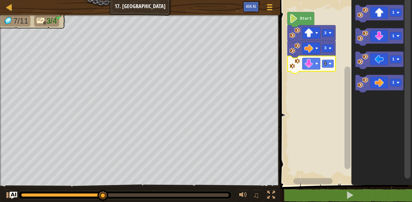
click at [0, 0] on div at bounding box center [0, 0] width 0 height 0
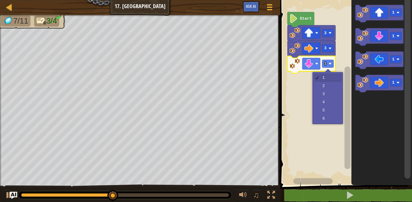
click at [324, 94] on rect "Blockly Workspace" at bounding box center [345, 91] width 134 height 188
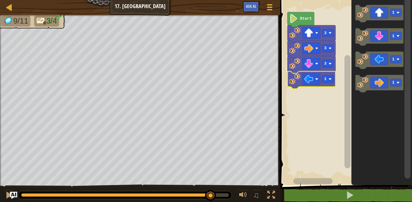
click at [329, 79] on image "Blockly Workspace" at bounding box center [330, 79] width 3 height 3
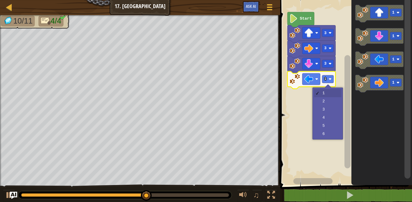
click at [329, 102] on rect "Blockly Workspace" at bounding box center [345, 91] width 134 height 188
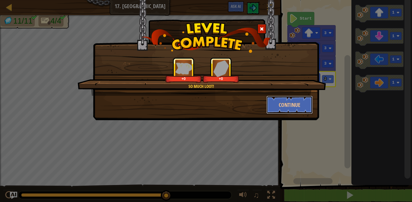
click at [290, 105] on button "Continue" at bounding box center [289, 105] width 47 height 18
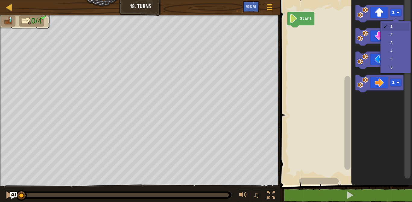
click at [394, 27] on icon "Blockly Workspace" at bounding box center [381, 91] width 61 height 188
